Goal: Information Seeking & Learning: Learn about a topic

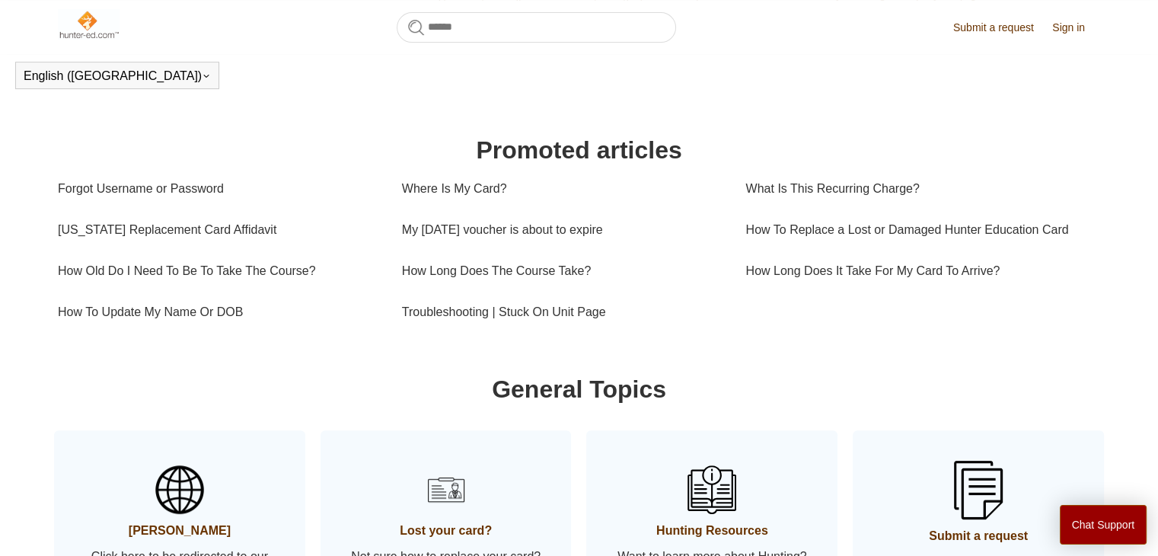
scroll to position [475, 0]
click at [820, 196] on link "What Is This Recurring Charge?" at bounding box center [918, 188] width 344 height 41
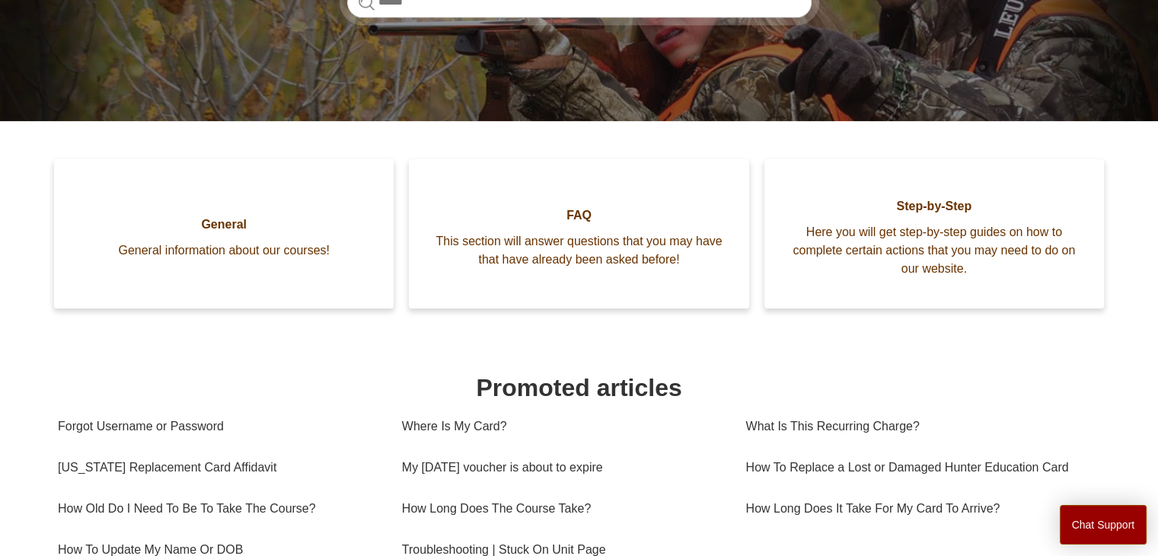
scroll to position [276, 0]
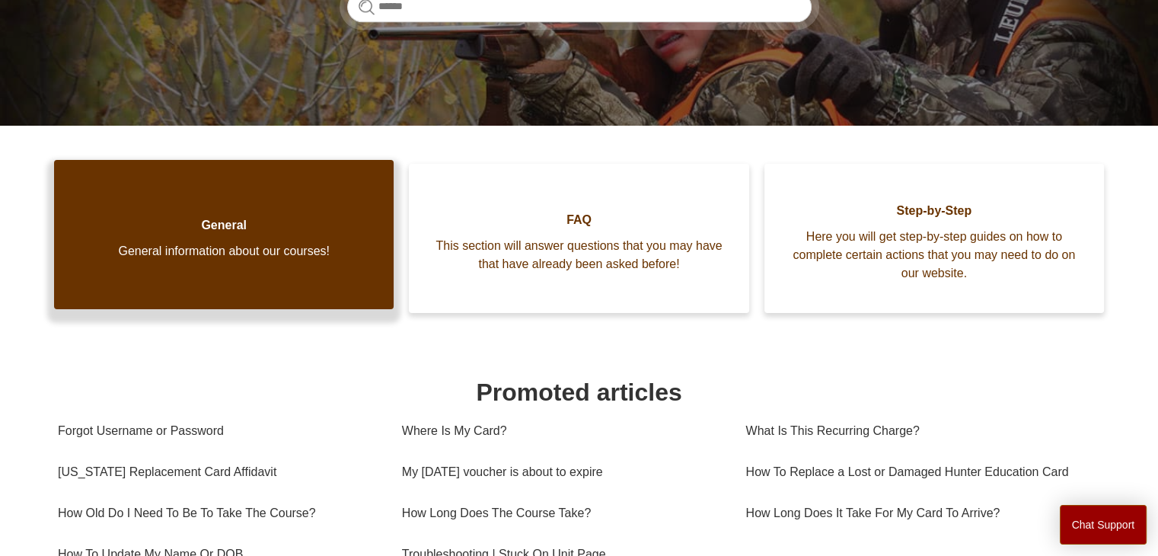
click at [317, 220] on span "General" at bounding box center [224, 225] width 294 height 18
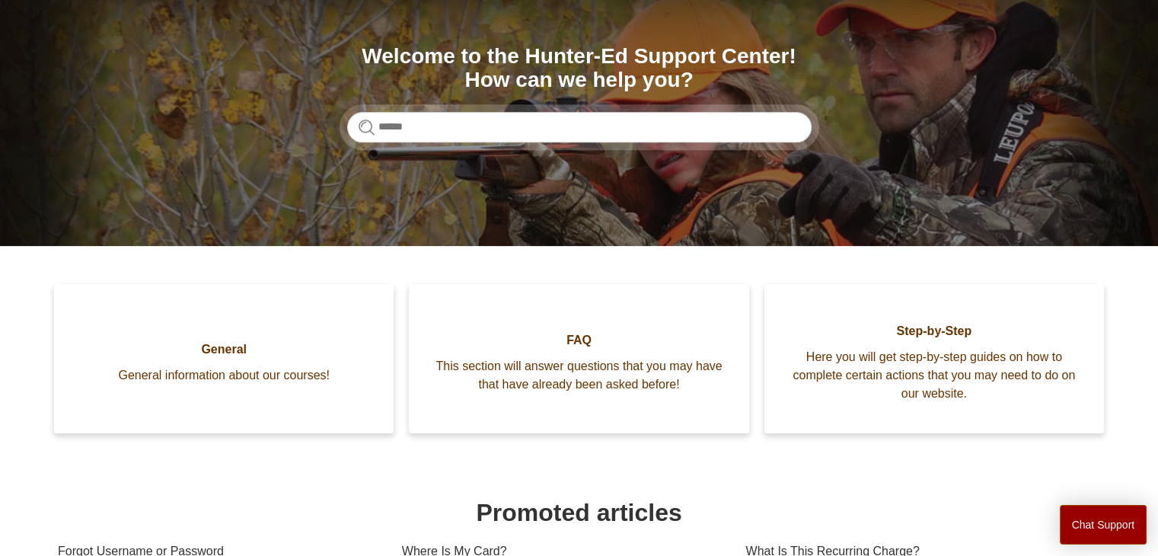
scroll to position [149, 0]
